Goal: Ask a question

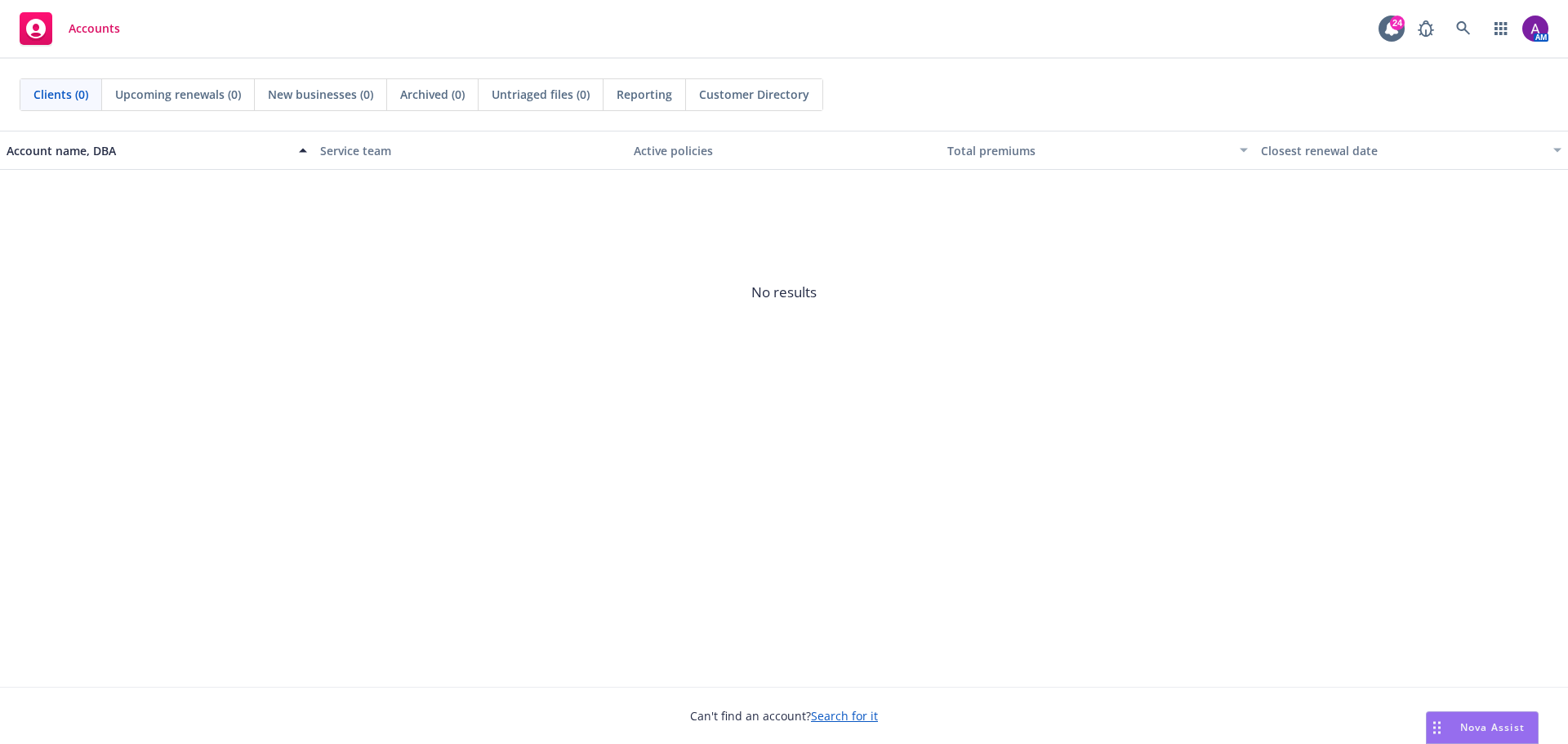
click at [1439, 726] on icon "Drag to move" at bounding box center [1436, 727] width 7 height 13
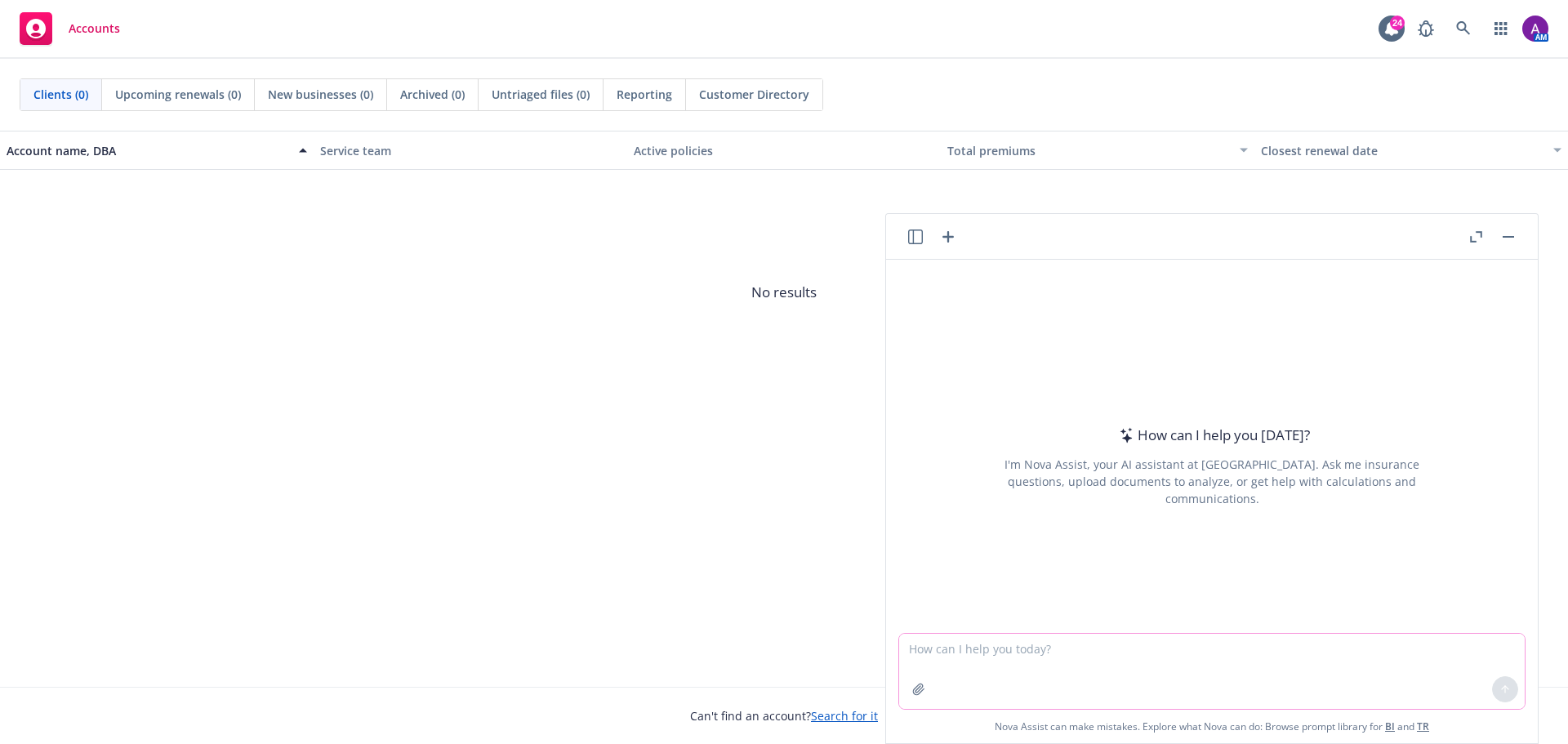
click at [1113, 665] on textarea at bounding box center [1212, 671] width 626 height 75
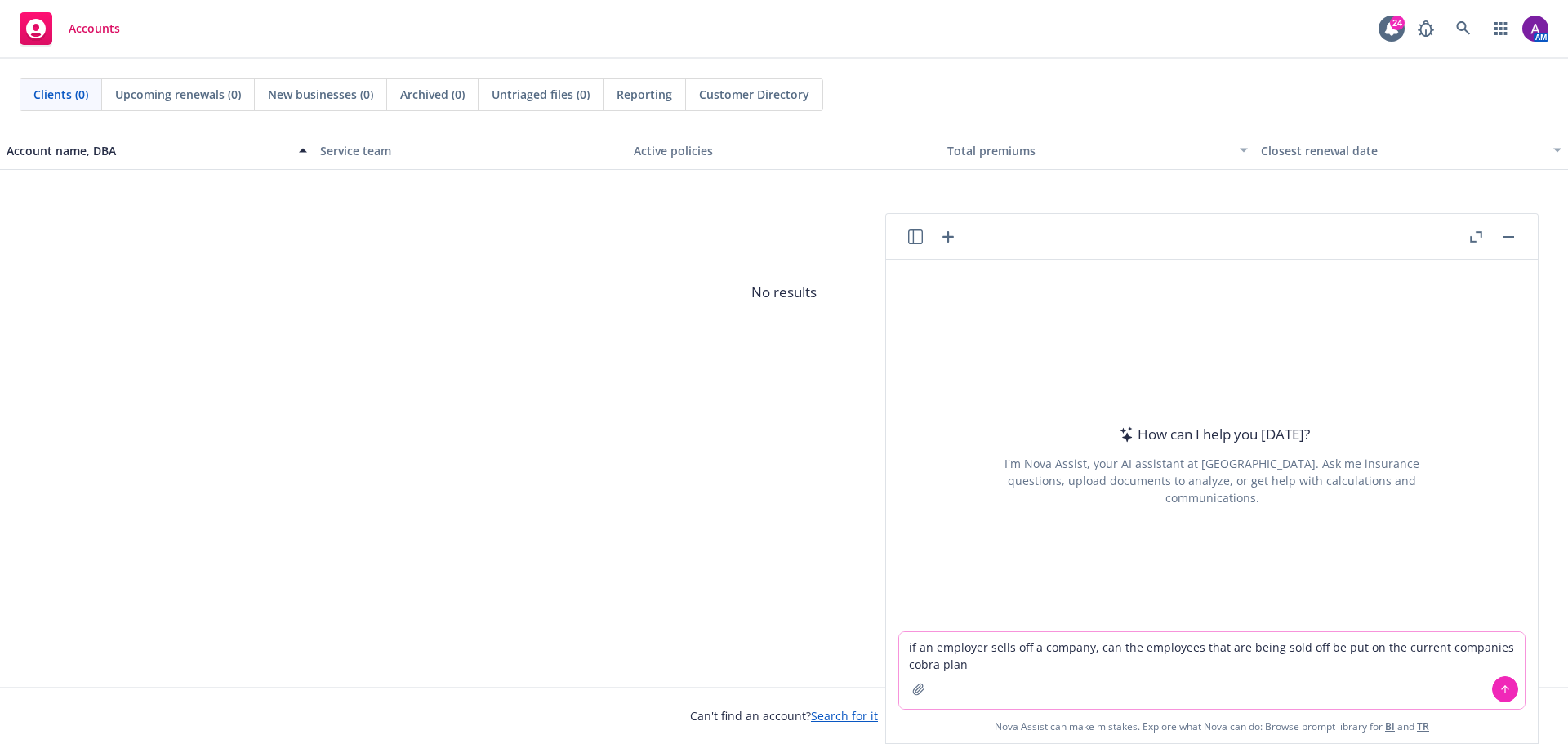
type textarea "if an employer sells off a company, can the employees that are being sold off b…"
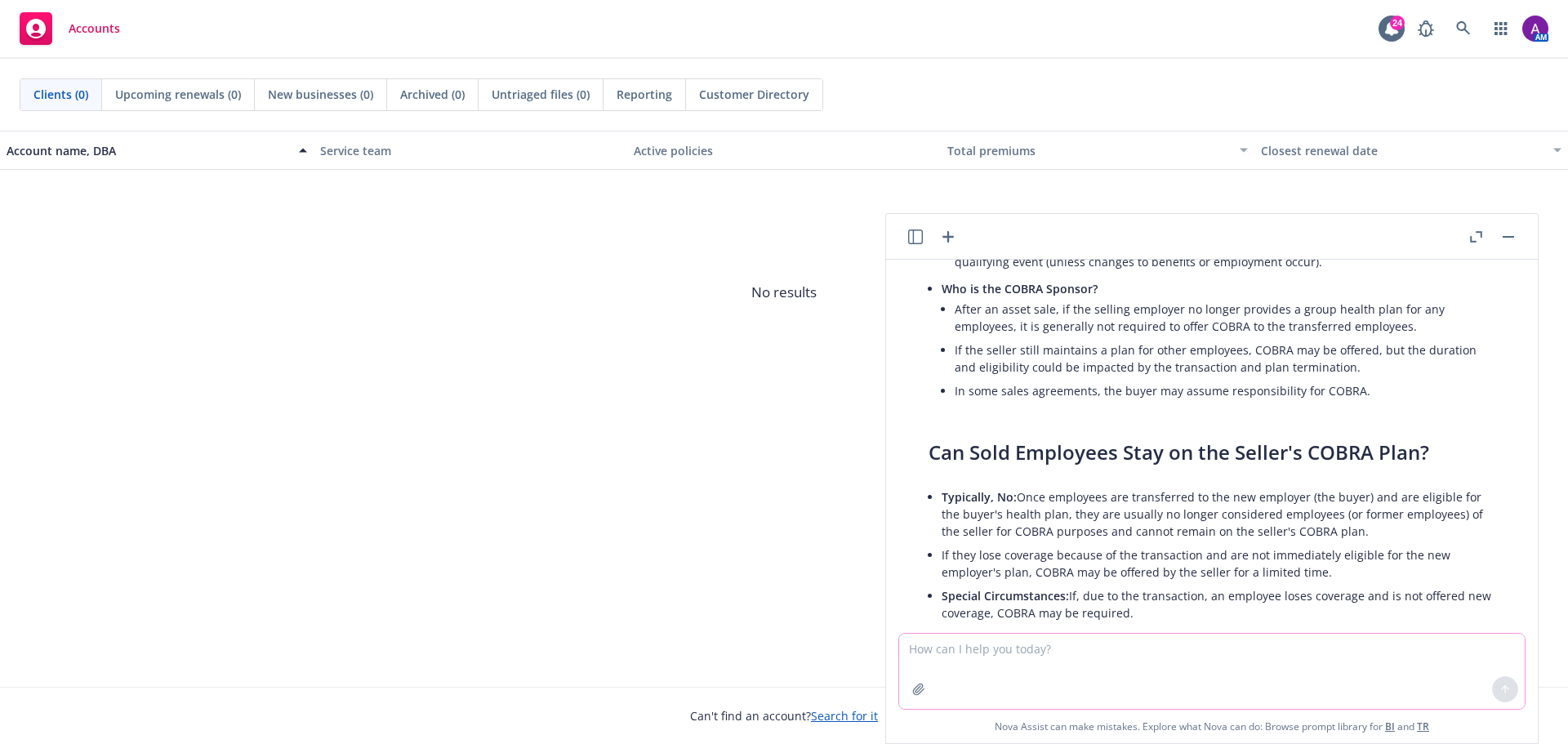
scroll to position [392, 0]
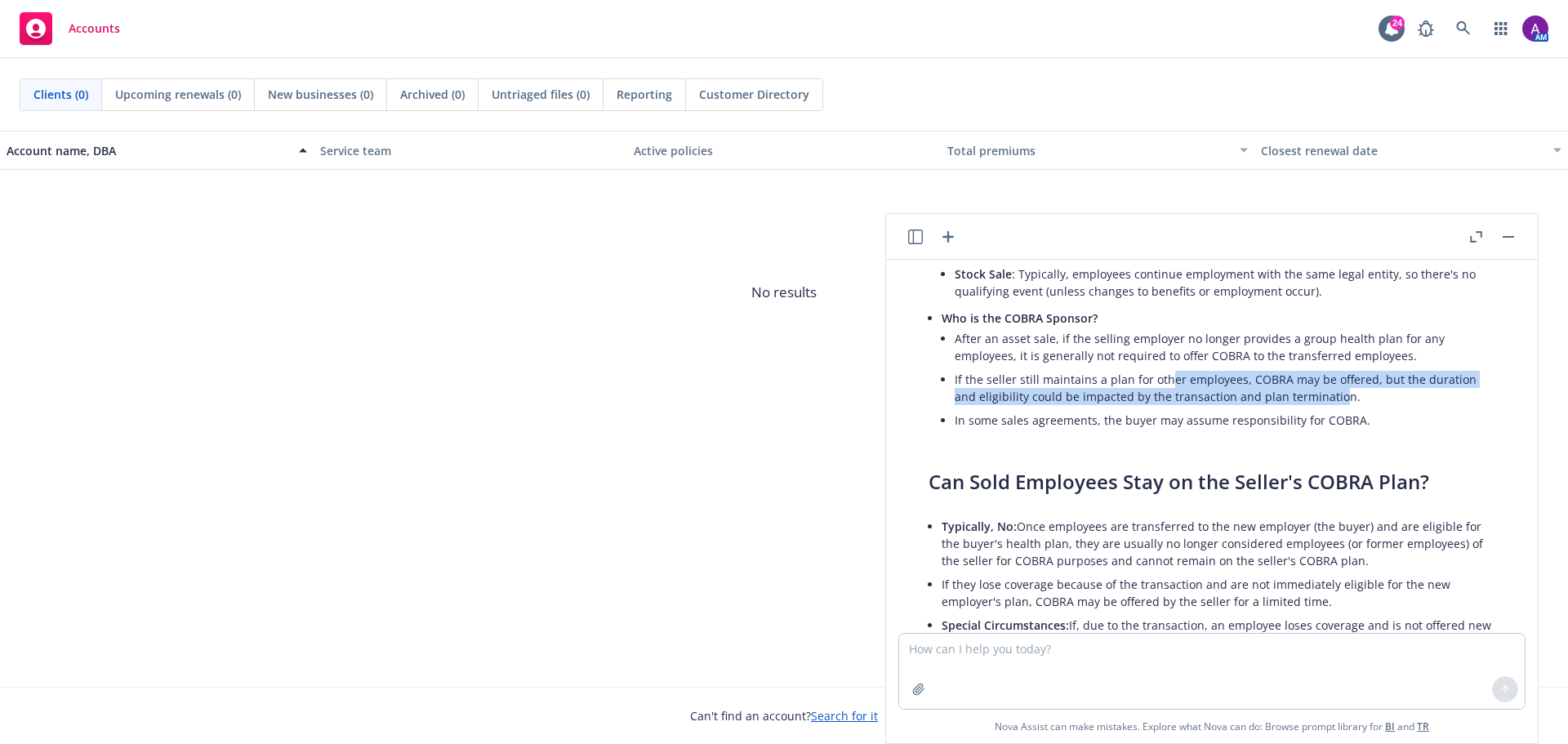
drag, startPoint x: 1166, startPoint y: 372, endPoint x: 1336, endPoint y: 401, distance: 172.5
click at [1336, 401] on li "If the seller still maintains a plan for other employees, COBRA may be offered,…" at bounding box center [1224, 387] width 540 height 41
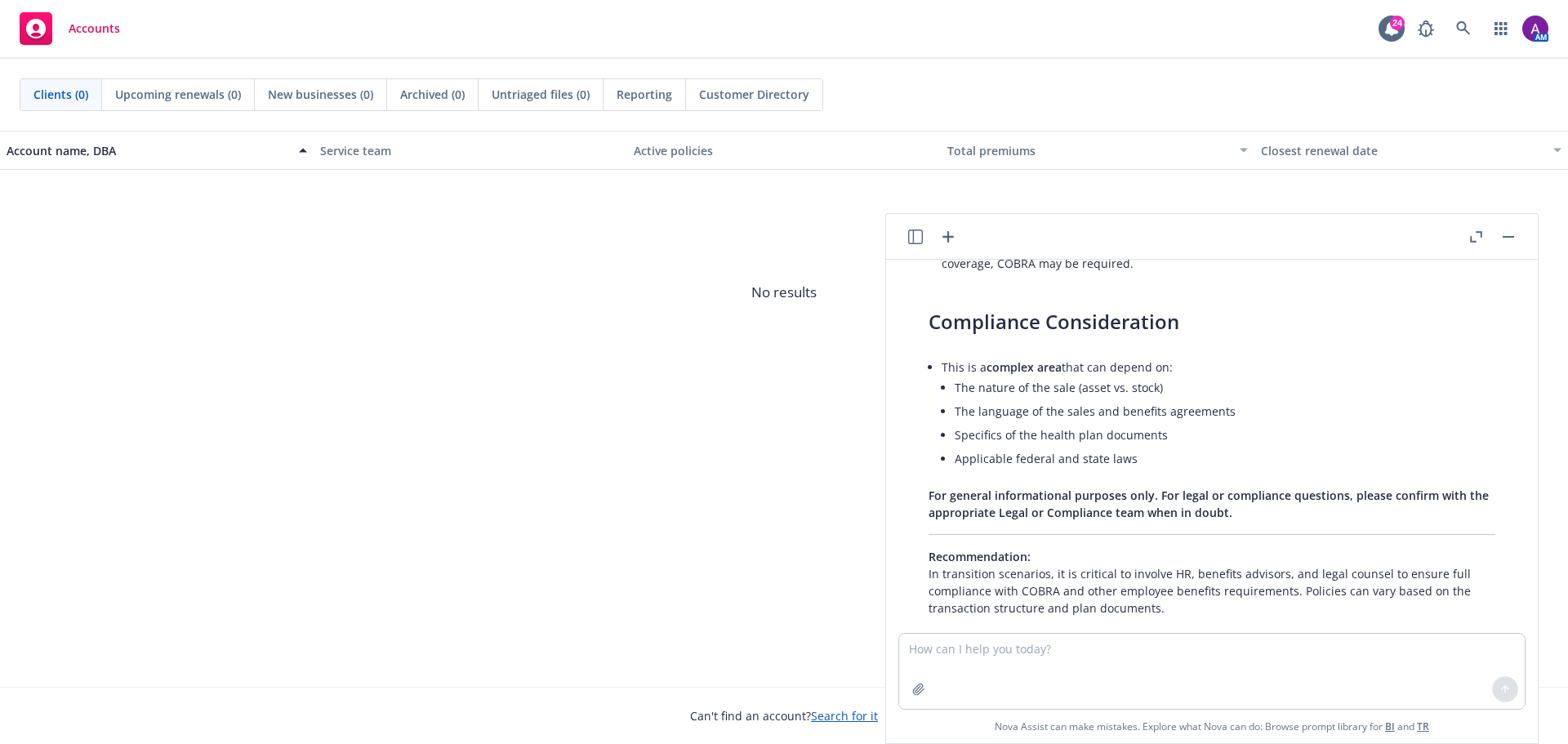
scroll to position [800, 0]
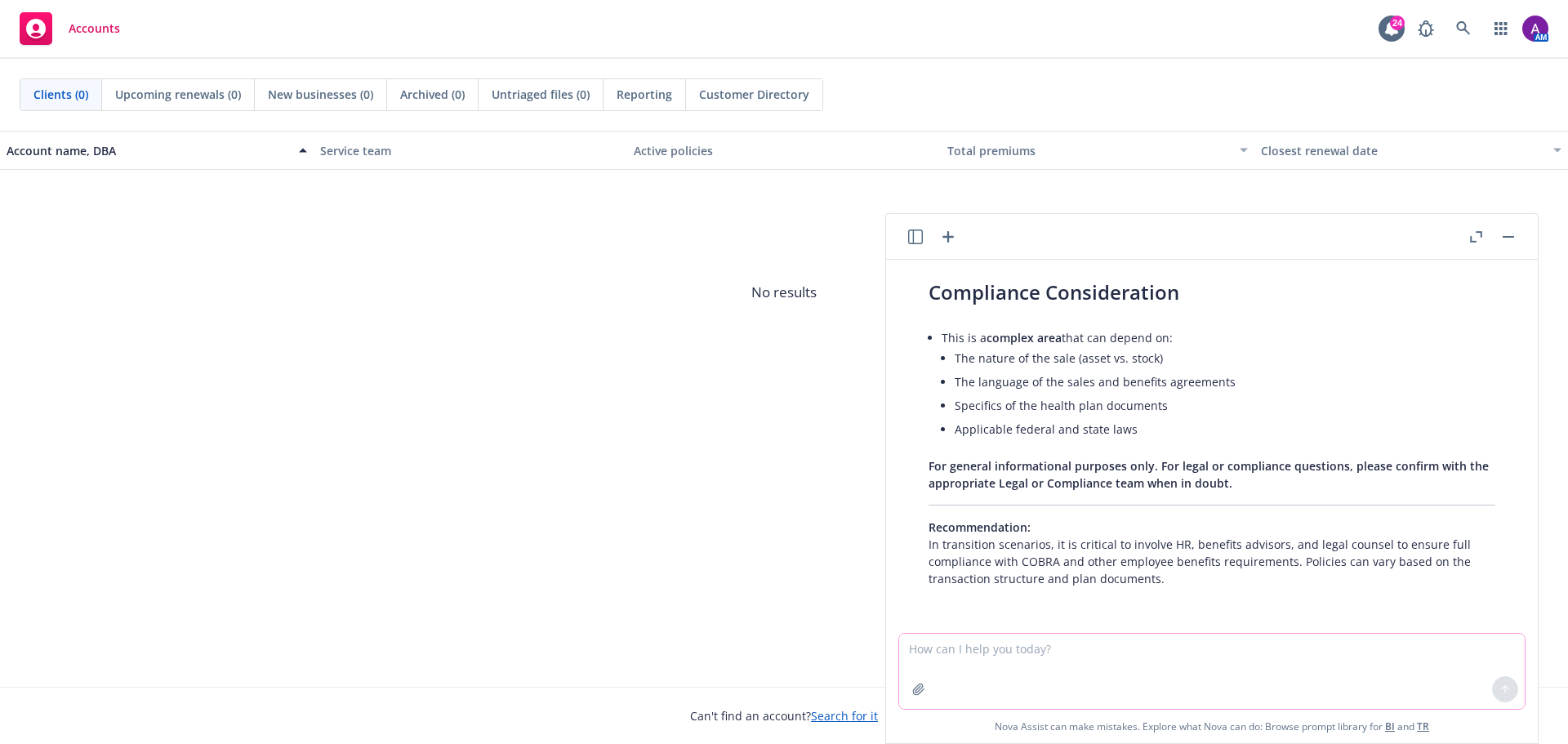
click at [912, 688] on icon "button" at bounding box center [918, 689] width 13 height 13
